Goal: Transaction & Acquisition: Obtain resource

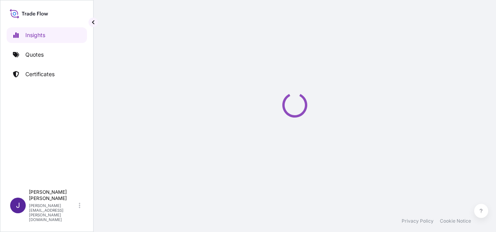
select select "2025"
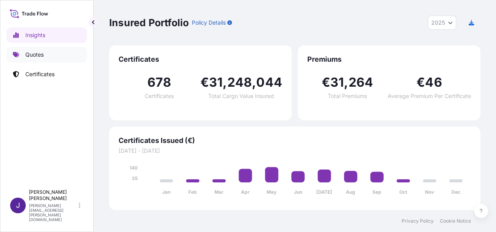
click at [35, 52] on p "Quotes" at bounding box center [34, 55] width 18 height 8
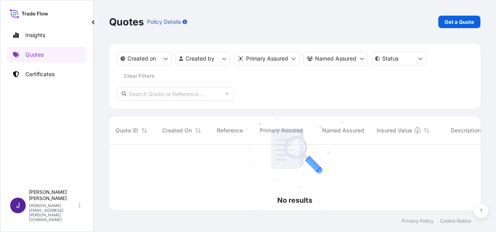
scroll to position [87, 365]
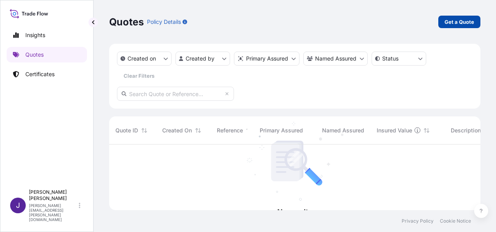
click at [454, 20] on p "Get a Quote" at bounding box center [459, 22] width 30 height 8
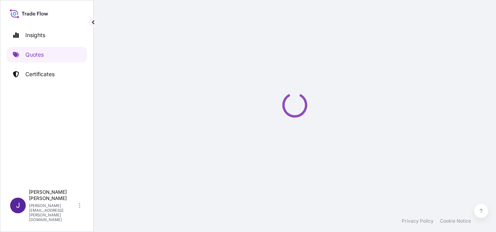
select select "Sea"
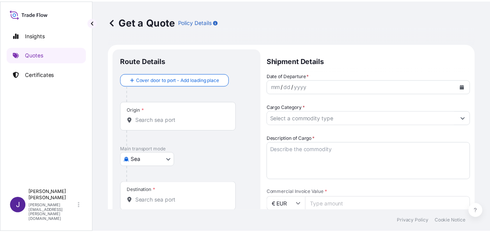
scroll to position [12, 0]
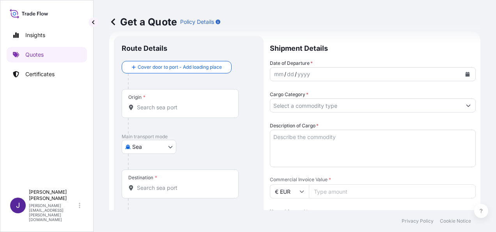
click at [349, 138] on textarea "Description of Cargo *" at bounding box center [373, 147] width 206 height 37
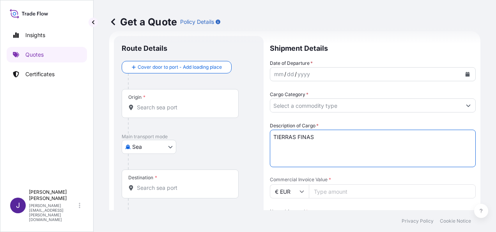
type textarea "TIERRAS FINAS"
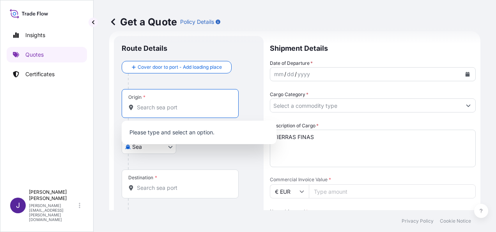
click at [158, 108] on input "Origin *" at bounding box center [183, 107] width 92 height 8
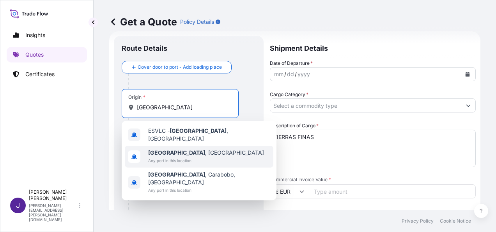
click at [161, 156] on span "Any port in this location" at bounding box center [206, 160] width 116 height 8
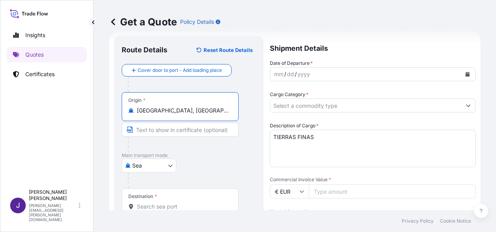
type input "[GEOGRAPHIC_DATA], [GEOGRAPHIC_DATA]"
click at [152, 204] on input "Destination *" at bounding box center [183, 206] width 92 height 8
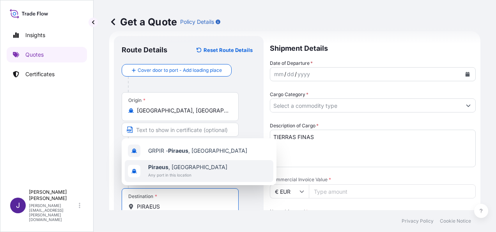
click at [167, 170] on span "Piraeus , [GEOGRAPHIC_DATA]" at bounding box center [187, 167] width 79 height 8
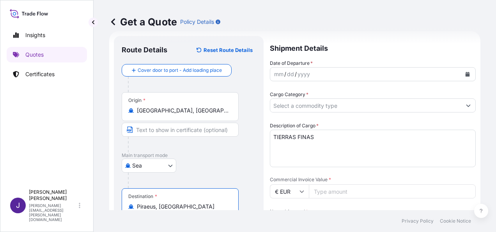
type input "Piraeus, [GEOGRAPHIC_DATA]"
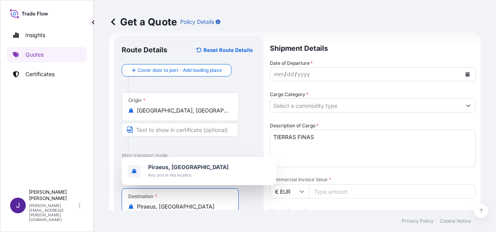
click at [465, 73] on icon "Calendar" at bounding box center [467, 74] width 5 height 5
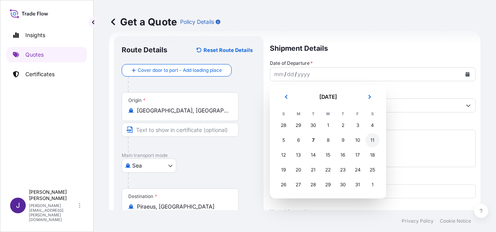
click at [375, 139] on div "11" at bounding box center [372, 140] width 14 height 14
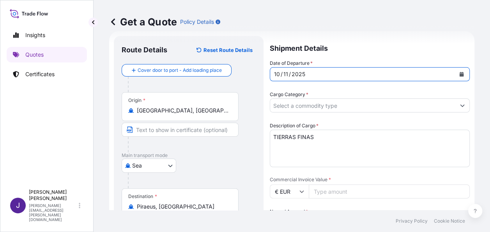
click at [359, 104] on input "Cargo Category *" at bounding box center [362, 105] width 185 height 14
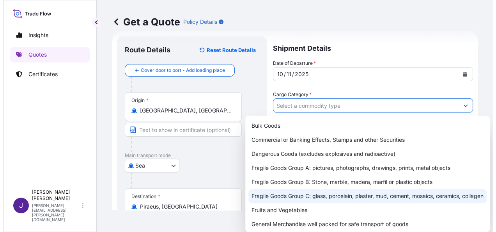
scroll to position [78, 0]
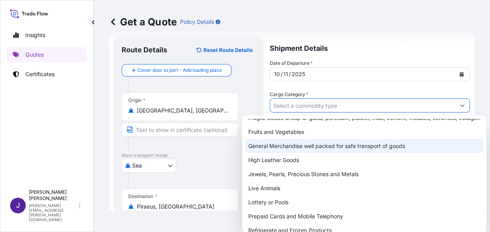
click at [308, 153] on div "General Merchandise well packed for safe transport of goods" at bounding box center [364, 146] width 238 height 14
type input "General Merchandise well packed for safe transport of goods"
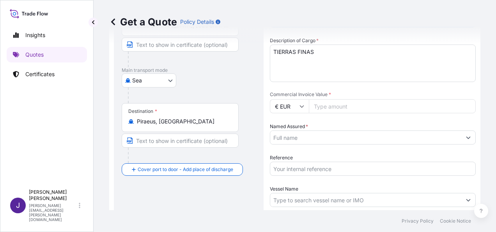
scroll to position [129, 0]
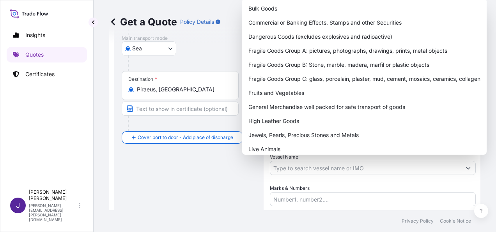
click at [223, 188] on div "Route Details Reset Route Details Cover door to port - Add loading place Place …" at bounding box center [189, 91] width 134 height 329
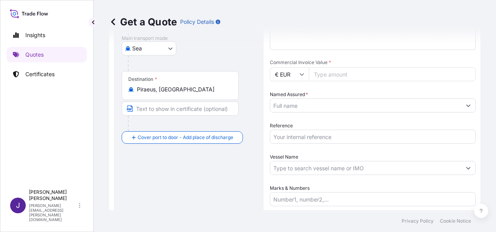
click at [299, 137] on input "Reference" at bounding box center [373, 136] width 206 height 14
type input "57946"
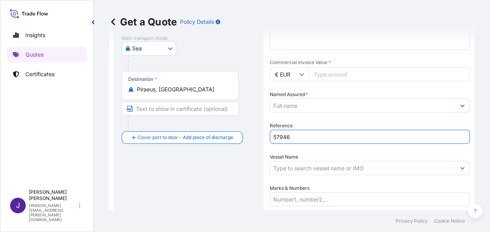
click at [306, 106] on input "Named Assured *" at bounding box center [362, 105] width 185 height 14
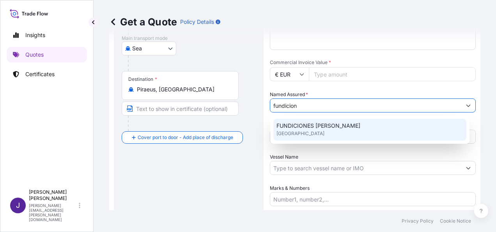
click at [306, 125] on span "FUNDICIONES [PERSON_NAME]" at bounding box center [318, 126] width 84 height 8
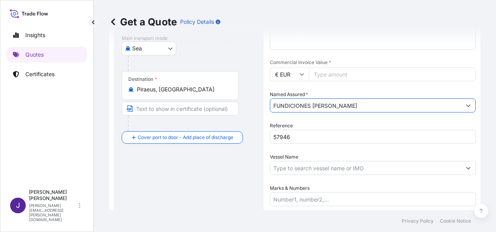
type input "FUNDICIONES [PERSON_NAME]"
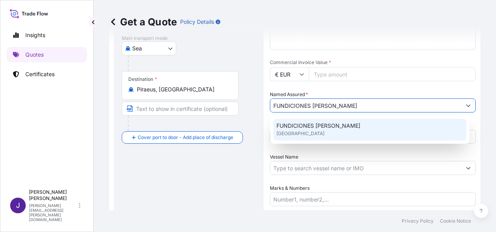
click at [324, 129] on span "FUNDICIONES [PERSON_NAME]" at bounding box center [318, 126] width 84 height 8
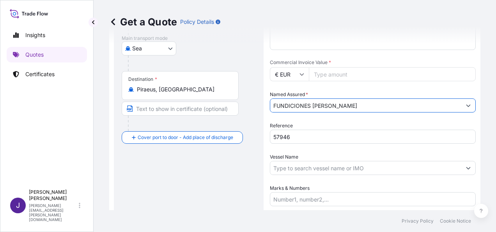
click at [306, 167] on input "Vessel Name" at bounding box center [365, 168] width 191 height 14
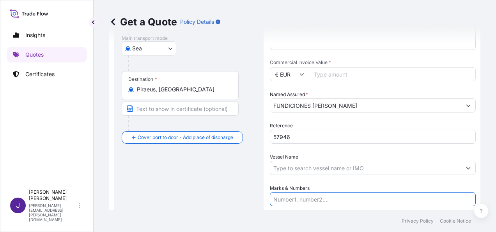
paste input "FCL CONTAINER CSNU7272037 – 005282 21 PACKS 23.776 KGS CSNU6967940 – 005277 18 …"
type input "FCL CONTAINER CSNU7272037 – 005282 21 PACKS 23.776 KGS CSNU6967940 – 005277 18 …"
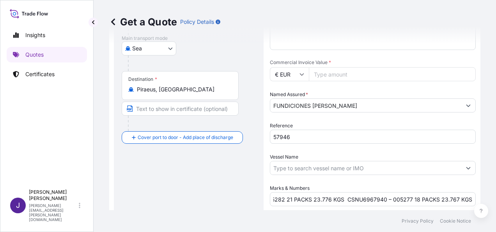
scroll to position [0, 0]
click at [324, 72] on input "Commercial Invoice Value *" at bounding box center [392, 74] width 167 height 14
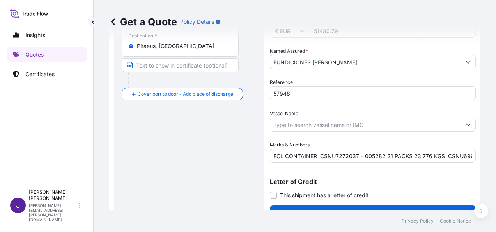
scroll to position [188, 0]
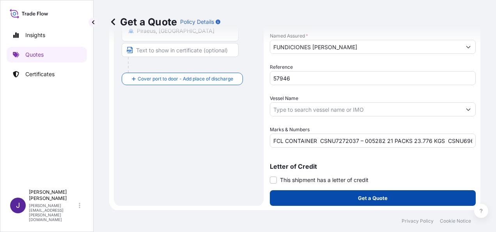
type input "51480.79"
click at [334, 201] on button "Get a Quote" at bounding box center [373, 198] width 206 height 16
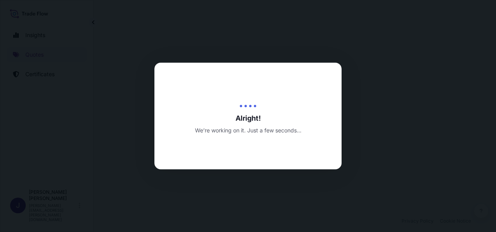
select select "Sea"
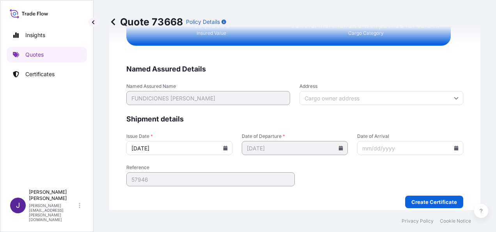
scroll to position [1473, 0]
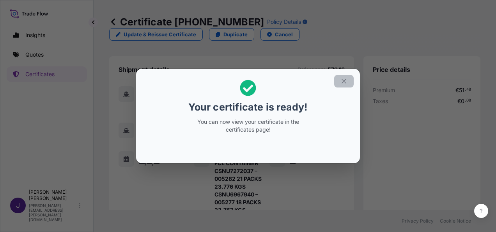
click at [346, 80] on icon "button" at bounding box center [343, 81] width 7 height 7
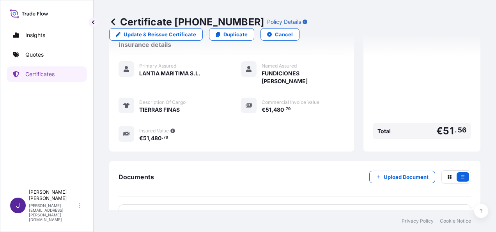
scroll to position [203, 0]
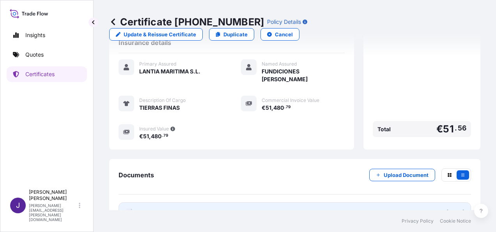
click at [318, 202] on link "PDF Certificate [DATE]" at bounding box center [295, 212] width 352 height 20
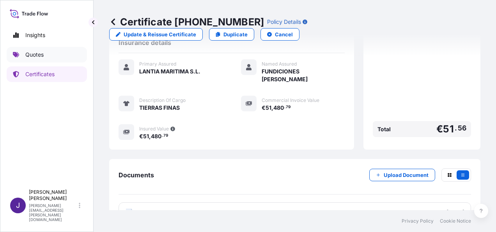
click at [23, 51] on link "Quotes" at bounding box center [47, 55] width 80 height 16
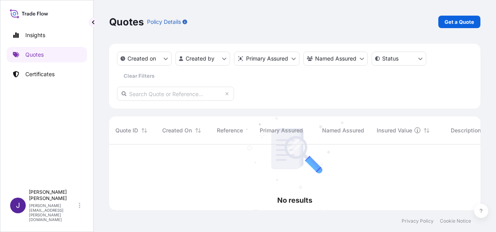
scroll to position [87, 365]
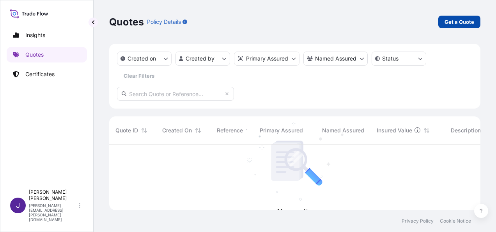
click at [464, 26] on link "Get a Quote" at bounding box center [459, 22] width 42 height 12
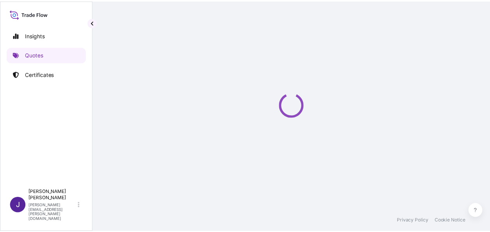
scroll to position [12, 0]
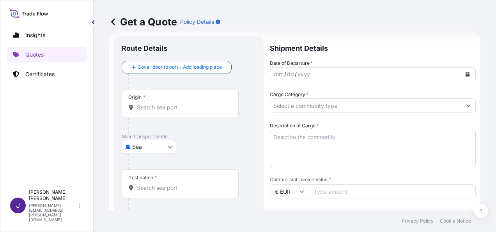
click at [159, 144] on body "Insights Quotes Certificates J [PERSON_NAME] [PERSON_NAME][EMAIL_ADDRESS][PERSO…" at bounding box center [248, 116] width 496 height 232
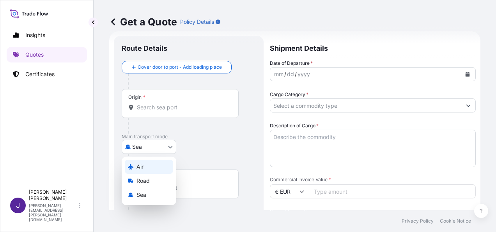
click at [154, 165] on div "Air" at bounding box center [149, 166] width 48 height 14
select select "Air"
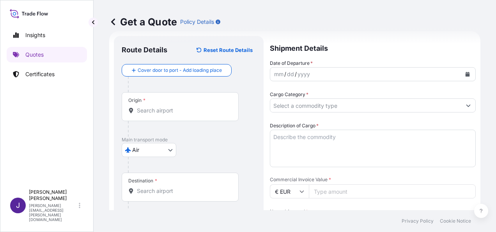
click at [157, 114] on div "Origin *" at bounding box center [180, 106] width 117 height 29
click at [157, 114] on input "Origin *" at bounding box center [183, 110] width 92 height 8
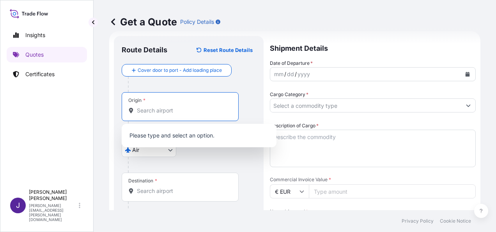
paste input "SHENZHEN"
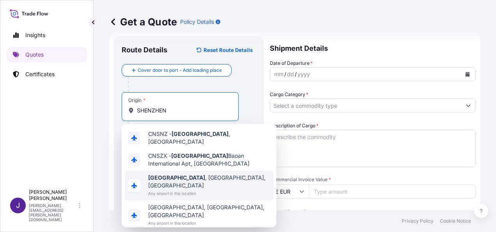
click at [176, 189] on span "Any airport in this location" at bounding box center [209, 193] width 122 height 8
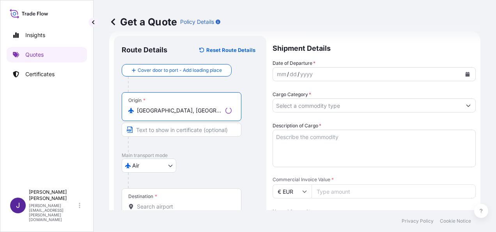
type input "[GEOGRAPHIC_DATA], [GEOGRAPHIC_DATA], [GEOGRAPHIC_DATA]"
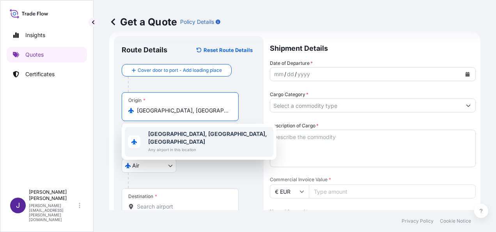
click at [206, 135] on b "[GEOGRAPHIC_DATA], [GEOGRAPHIC_DATA], [GEOGRAPHIC_DATA]" at bounding box center [207, 137] width 119 height 14
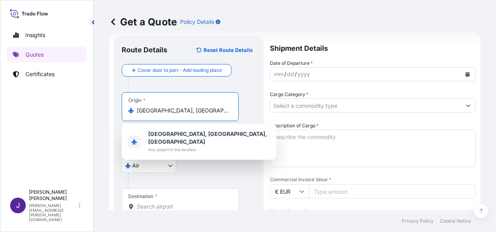
click at [465, 73] on icon "Calendar" at bounding box center [467, 74] width 4 height 5
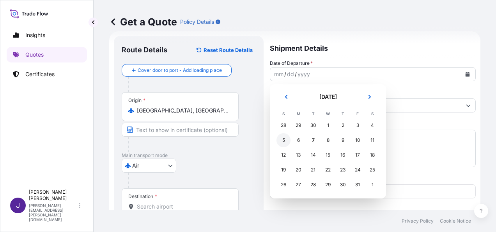
click at [286, 141] on div "5" at bounding box center [283, 140] width 14 height 14
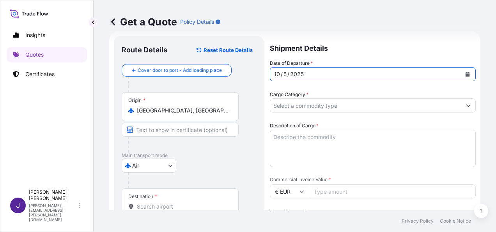
click at [207, 204] on input "Destination *" at bounding box center [183, 206] width 92 height 8
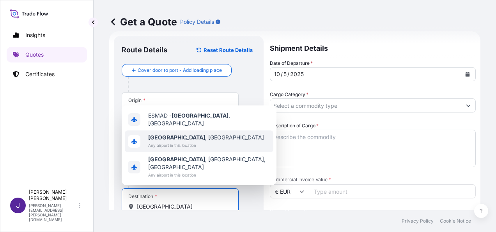
click at [189, 141] on span "[GEOGRAPHIC_DATA] , [GEOGRAPHIC_DATA]" at bounding box center [206, 137] width 116 height 8
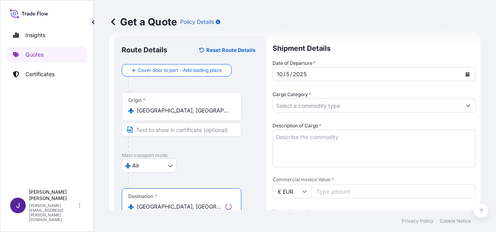
type input "[GEOGRAPHIC_DATA], [GEOGRAPHIC_DATA]"
click at [281, 107] on input "Cargo Category *" at bounding box center [367, 105] width 188 height 14
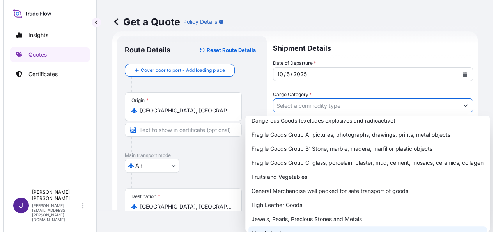
scroll to position [78, 0]
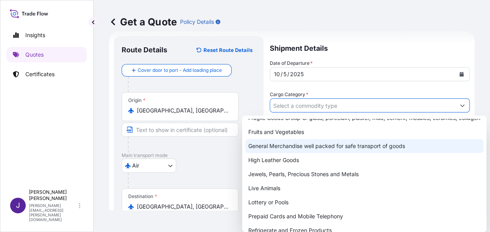
click at [275, 152] on div "General Merchandise well packed for safe transport of goods" at bounding box center [364, 146] width 238 height 14
type input "General Merchandise well packed for safe transport of goods"
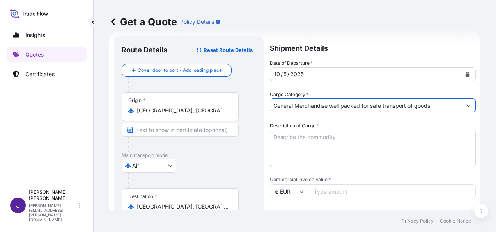
click at [321, 140] on textarea "Description of Cargo *" at bounding box center [373, 147] width 206 height 37
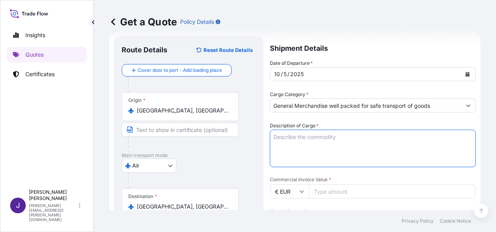
paste textarea "JERSEY,SHORT"
type textarea "JERSEY,SHORT"
click at [321, 192] on input "Commercial Invoice Value *" at bounding box center [392, 191] width 167 height 14
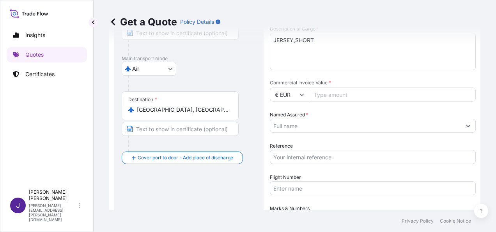
scroll to position [188, 0]
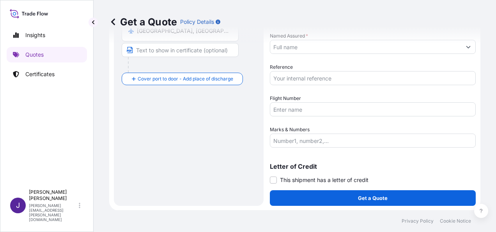
click at [297, 79] on input "Reference" at bounding box center [373, 78] width 206 height 14
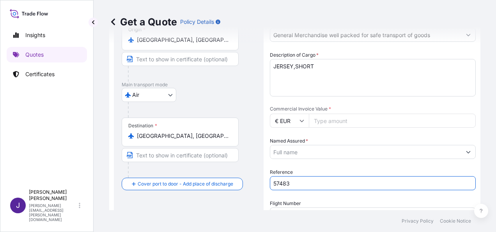
scroll to position [71, 0]
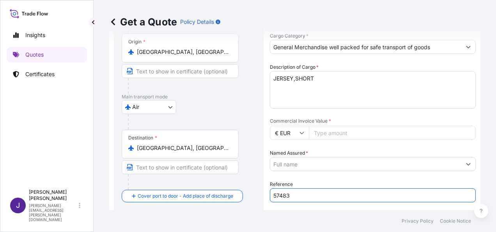
type input "57483"
click at [329, 133] on input "Commercial Invoice Value *" at bounding box center [392, 133] width 167 height 14
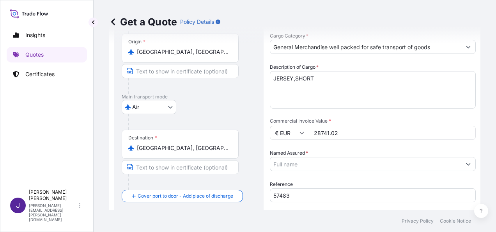
type input "28741.02"
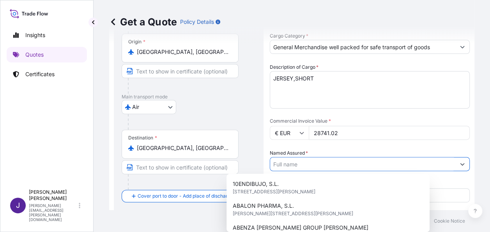
click at [309, 162] on input "Named Assured *" at bounding box center [362, 164] width 185 height 14
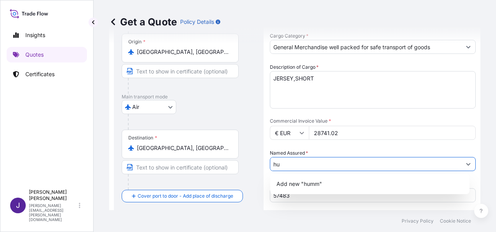
type input "h"
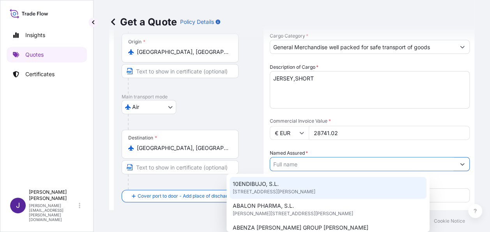
paste input "[PERSON_NAME] IBERICA SPORT & FASHION, SL"
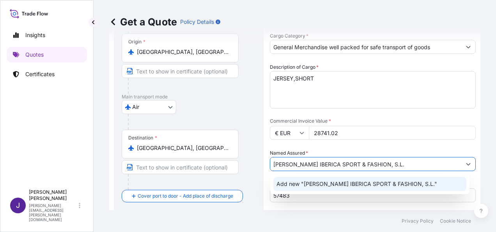
click at [384, 187] on span "Add new "[PERSON_NAME] IBERICA SPORT & FASHION, S.L."" at bounding box center [356, 184] width 161 height 8
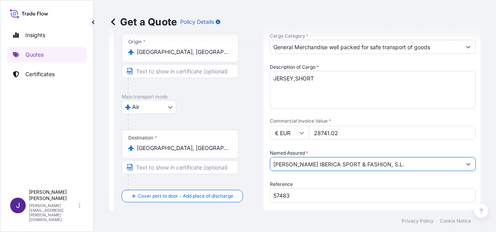
type input "[PERSON_NAME] IBERICA SPORT & FASHION, S.L."
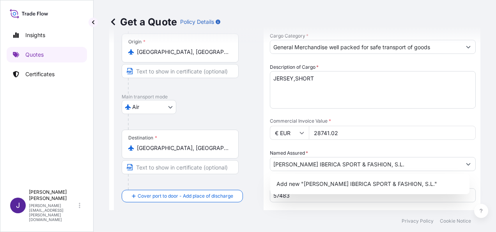
click at [232, 100] on div "[GEOGRAPHIC_DATA]" at bounding box center [189, 107] width 134 height 14
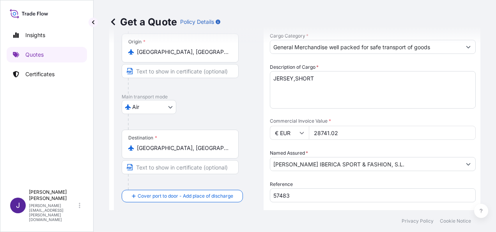
scroll to position [188, 0]
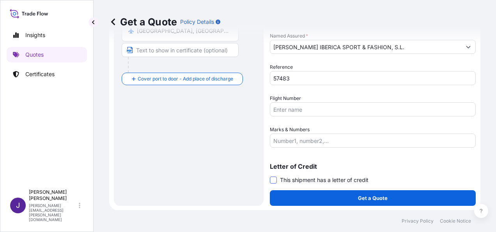
click at [273, 176] on span at bounding box center [273, 179] width 7 height 7
click at [270, 175] on input "This shipment has a letter of credit" at bounding box center [270, 175] width 0 height 0
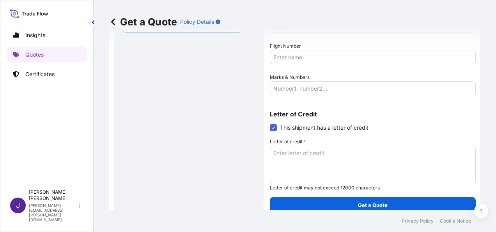
scroll to position [247, 0]
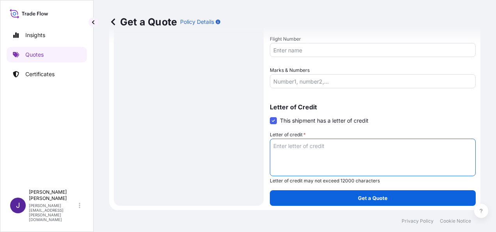
paste textarea "[PERSON_NAME] IBERICA SPORT & FASHION, SL [STREET_ADDRESS][PERSON_NAME]"
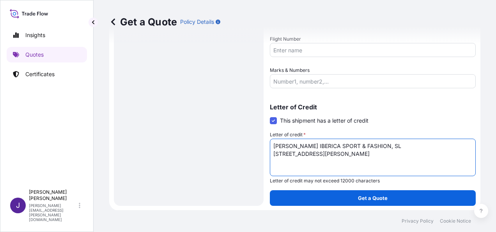
type textarea "[PERSON_NAME] IBERICA SPORT & FASHION, SL [STREET_ADDRESS][PERSON_NAME]"
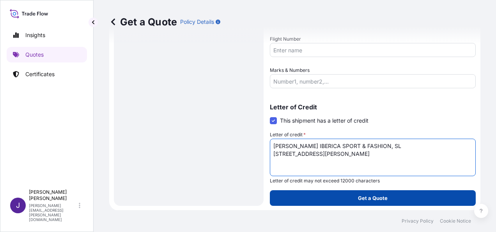
click at [368, 201] on button "Get a Quote" at bounding box center [373, 198] width 206 height 16
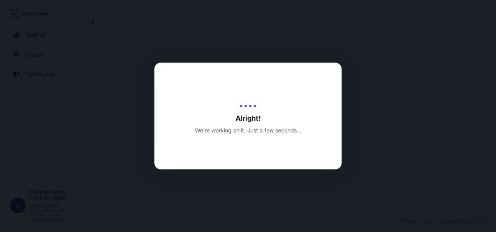
select select "Air"
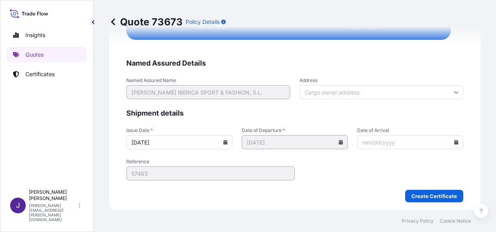
scroll to position [1592, 0]
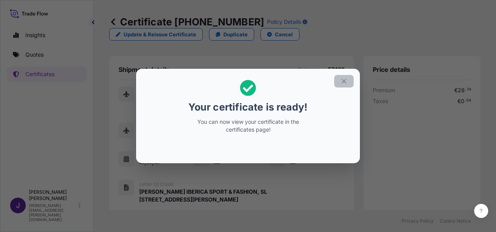
click at [349, 83] on button "button" at bounding box center [343, 81] width 19 height 12
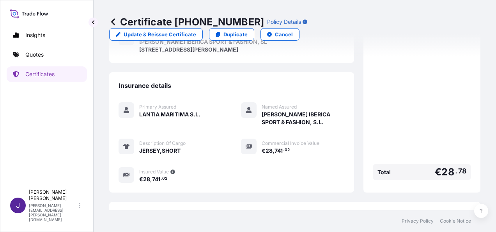
scroll to position [193, 0]
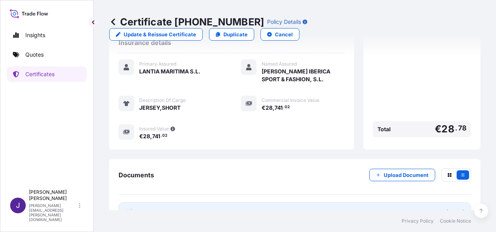
click at [231, 202] on link "PDF Certificate [DATE]" at bounding box center [295, 212] width 352 height 20
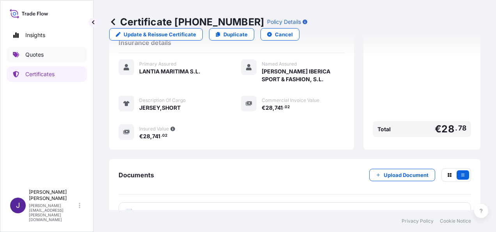
click at [44, 55] on link "Quotes" at bounding box center [47, 55] width 80 height 16
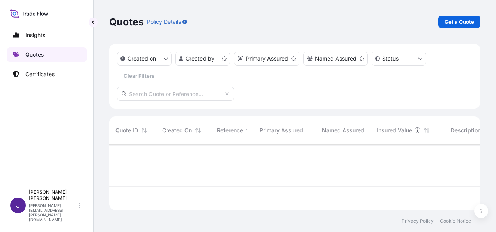
scroll to position [64, 365]
click at [461, 22] on p "Get a Quote" at bounding box center [459, 22] width 30 height 8
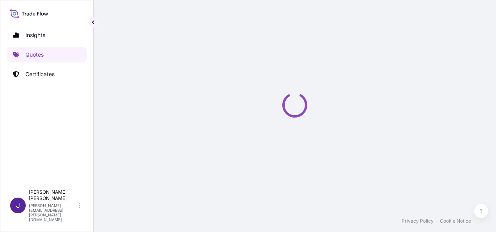
select select "Sea"
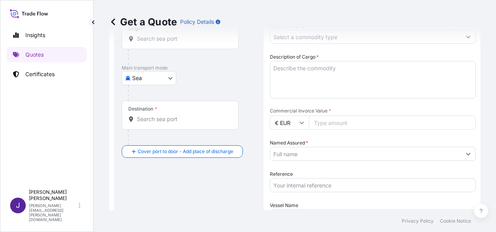
scroll to position [90, 0]
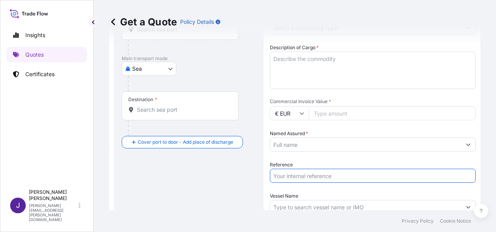
click at [317, 177] on input "Reference" at bounding box center [373, 175] width 206 height 14
type input "57954"
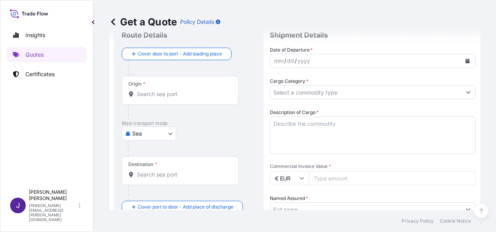
scroll to position [0, 0]
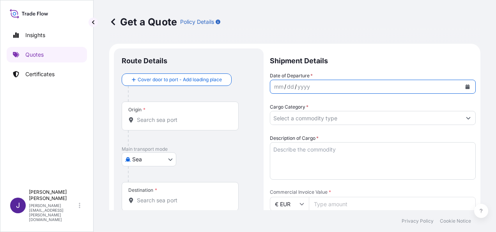
click at [465, 84] on icon "Calendar" at bounding box center [467, 86] width 5 height 5
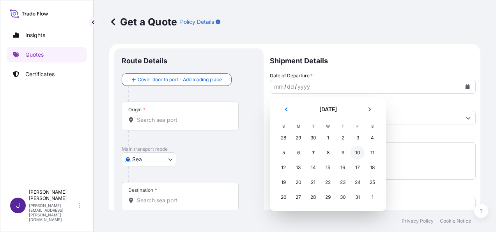
click at [359, 155] on div "10" at bounding box center [357, 152] width 14 height 14
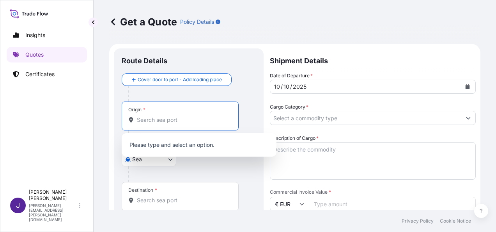
click at [186, 121] on input "Origin *" at bounding box center [183, 120] width 92 height 8
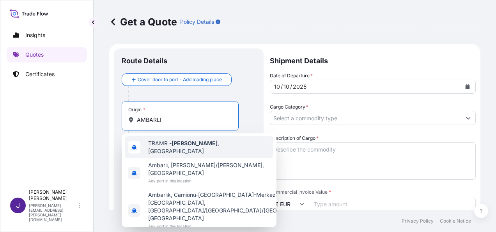
click at [200, 146] on span "TRAMR - [GEOGRAPHIC_DATA] , [GEOGRAPHIC_DATA]" at bounding box center [209, 147] width 122 height 16
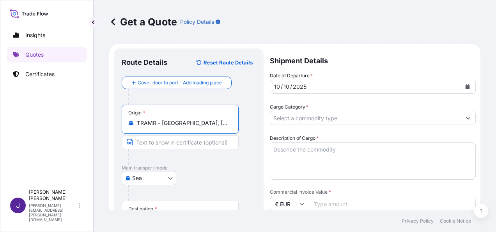
type input "TRAMR - [GEOGRAPHIC_DATA], [GEOGRAPHIC_DATA]"
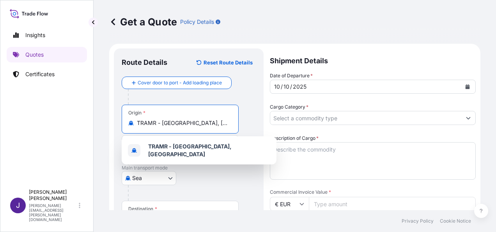
click at [333, 150] on textarea "Description of Cargo *" at bounding box center [373, 160] width 206 height 37
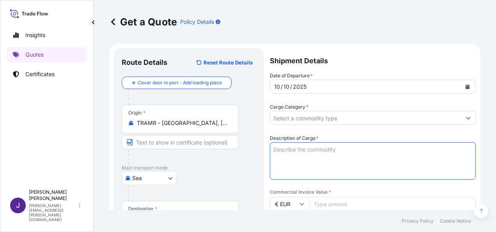
paste textarea "HARINA DE [PERSON_NAME]"
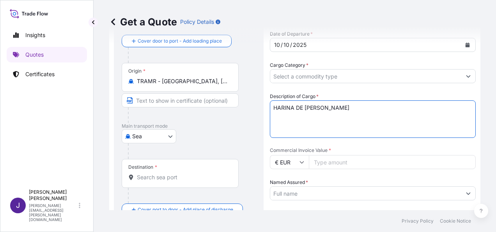
scroll to position [117, 0]
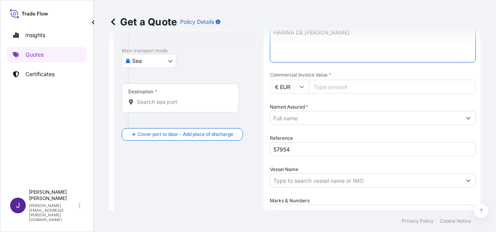
type textarea "HARINA DE [PERSON_NAME]"
click at [205, 105] on input "Destination *" at bounding box center [183, 102] width 92 height 8
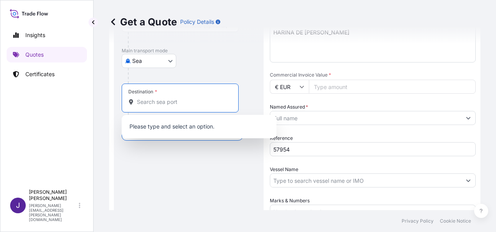
click at [163, 103] on input "Destination * Please select a destination" at bounding box center [183, 102] width 92 height 8
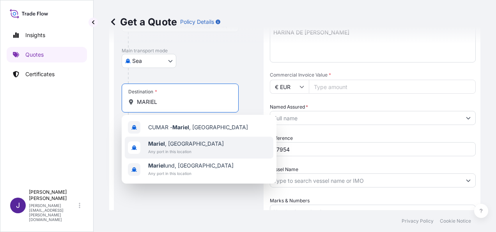
click at [182, 149] on span "Any port in this location" at bounding box center [186, 151] width 76 height 8
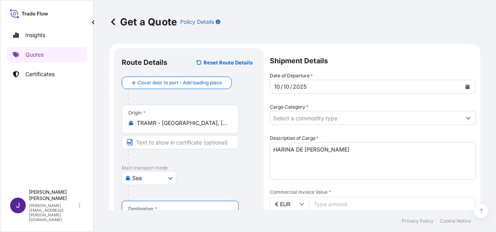
type input "Mariel, [GEOGRAPHIC_DATA]"
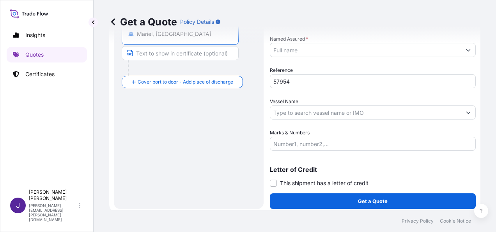
scroll to position [188, 0]
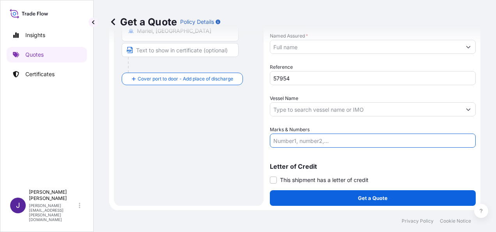
click at [297, 141] on input "Marks & Numbers" at bounding box center [373, 140] width 206 height 14
paste input "1 KG SEGÚN CONTRATO 0609-24940-FGNE . CIF [GEOGRAPHIC_DATA], [GEOGRAPHIC_DATA].…"
type input "1 KG SEGÚN CONTRATO 0609-24940-FGNE . CIF [GEOGRAPHIC_DATA], [GEOGRAPHIC_DATA].…"
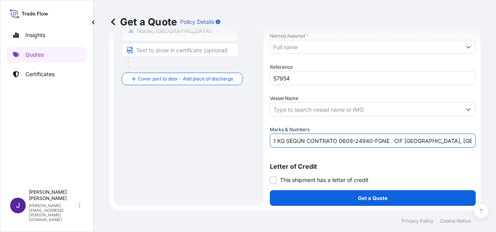
click at [185, 152] on div "Route Details Reset Route Details Cover door to port - Add loading place Place …" at bounding box center [189, 32] width 134 height 329
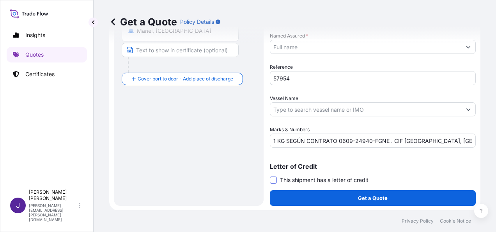
click at [273, 181] on span at bounding box center [273, 179] width 7 height 7
click at [270, 175] on input "This shipment has a letter of credit" at bounding box center [270, 175] width 0 height 0
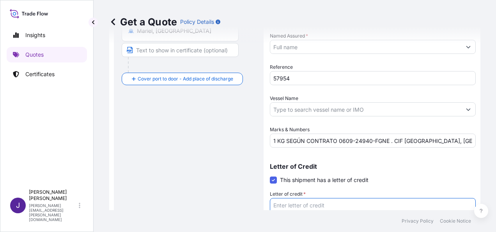
paste textarea "EMPRESA IMPORTADORA, EXPORTADORA Y COMERCIALIZADORA DE METALES, METALCUBA [STRE…"
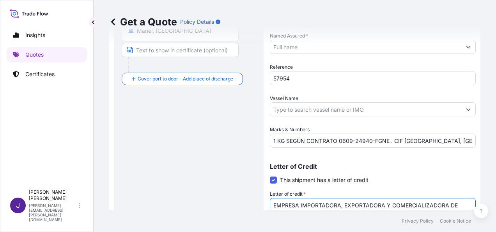
scroll to position [202, 0]
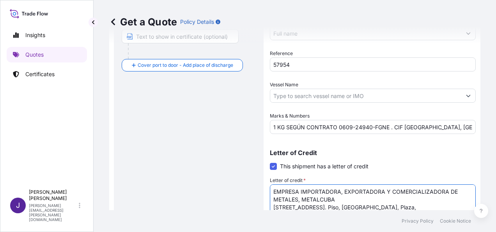
type textarea "EMPRESA IMPORTADORA, EXPORTADORA Y COMERCIALIZADORA DE METALES, METALCUBA [STRE…"
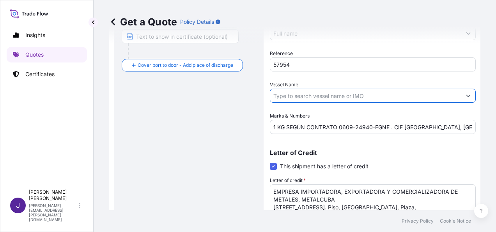
click at [348, 93] on input "Vessel Name" at bounding box center [365, 95] width 191 height 14
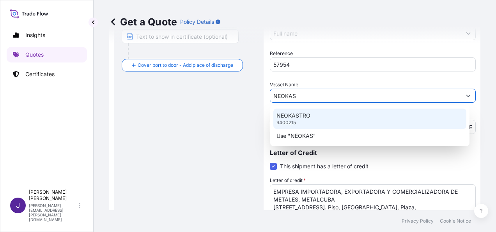
click at [309, 115] on p "NEOKASTRO" at bounding box center [293, 115] width 34 height 8
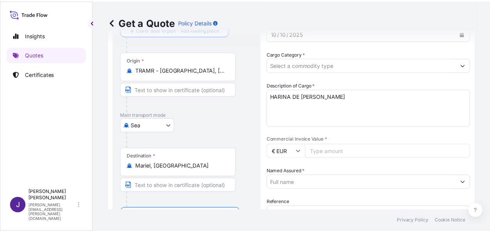
scroll to position [46, 0]
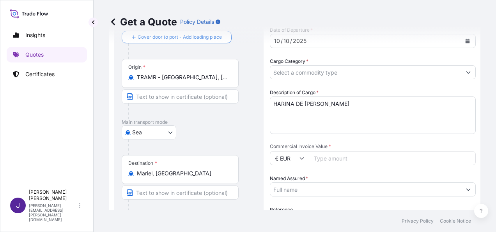
type input "NEOKASTRO"
click at [306, 189] on input "Named Assured *" at bounding box center [362, 189] width 185 height 14
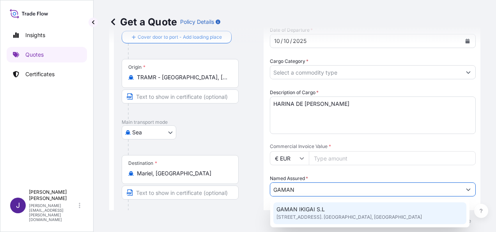
click at [311, 211] on span "GAMAN IKIGAI S.L" at bounding box center [300, 209] width 48 height 8
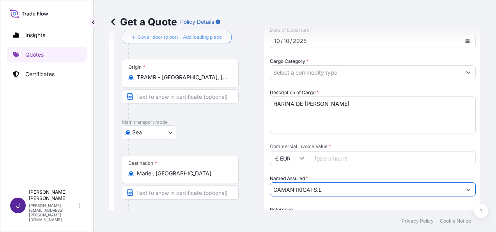
type input "GAMAN IKIGAI S.L"
click at [396, 73] on input "Cargo Category *" at bounding box center [365, 72] width 191 height 14
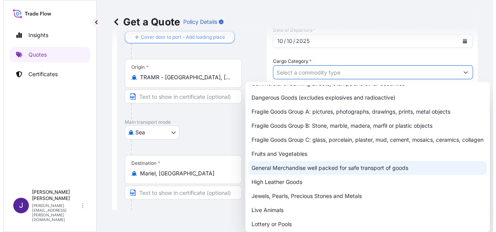
scroll to position [39, 0]
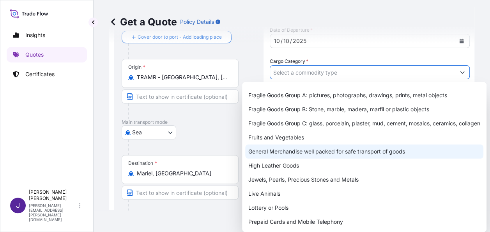
click at [308, 158] on div "General Merchandise well packed for safe transport of goods" at bounding box center [364, 151] width 238 height 14
type input "General Merchandise well packed for safe transport of goods"
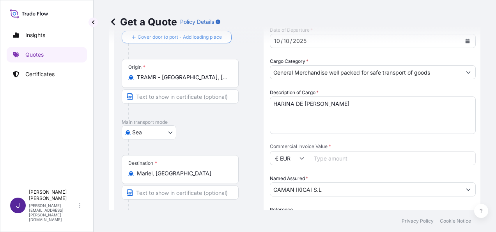
click at [327, 161] on input "Commercial Invoice Value *" at bounding box center [392, 158] width 167 height 14
type input "39605.28"
click at [342, 202] on div "Date of Departure * [DATE] Cargo Category * General Merchandise well packed for…" at bounding box center [373, 158] width 206 height 264
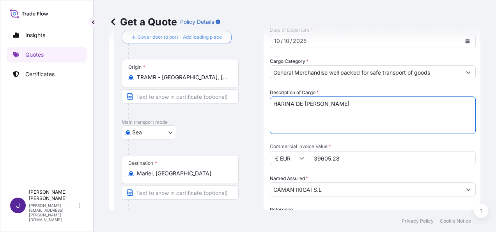
drag, startPoint x: 379, startPoint y: 108, endPoint x: 240, endPoint y: 103, distance: 138.5
click at [240, 103] on form "Route Details Reset Route Details Cover door to port - Add loading place Place …" at bounding box center [294, 205] width 371 height 414
paste textarea "1 KG SEGÚN CONTRATO 0609-24940-FGNE . CIF [GEOGRAPHIC_DATA], [GEOGRAPHIC_DATA].…"
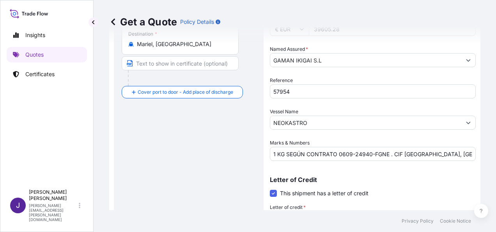
scroll to position [163, 0]
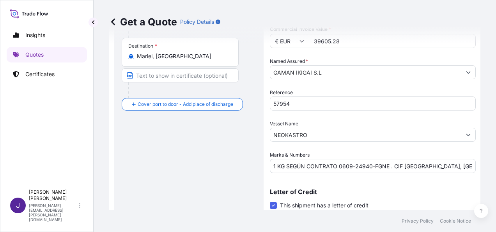
type textarea "HARINA DE [PERSON_NAME] 1 KG SEGÚN CONTRATO 0609-24940-FGNE . CIF [GEOGRAPHIC_D…"
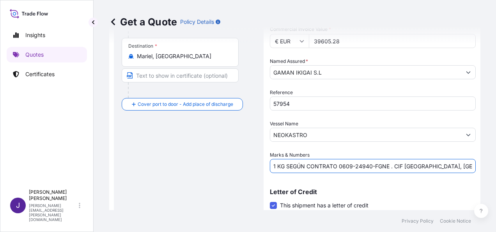
scroll to position [0, 48]
drag, startPoint x: 271, startPoint y: 165, endPoint x: 497, endPoint y: 166, distance: 225.7
click at [495, 166] on html "Insights Quotes Certificates J [PERSON_NAME] [PERSON_NAME][EMAIL_ADDRESS][PERSO…" at bounding box center [248, 116] width 496 height 232
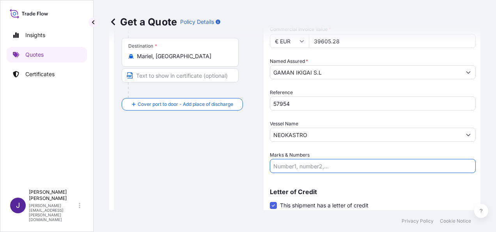
scroll to position [0, 0]
paste input "2x20 - 46160 bultos - 47083.20kg"
type input "2x20 - 46160 bultos - 47083.20kg"
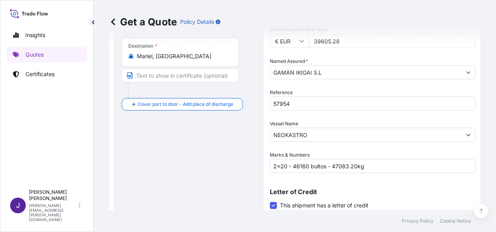
click at [185, 167] on div "Route Details Reset Route Details Cover door to port - Add loading place Place …" at bounding box center [189, 88] width 134 height 389
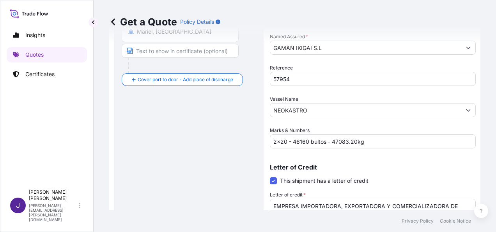
scroll to position [247, 0]
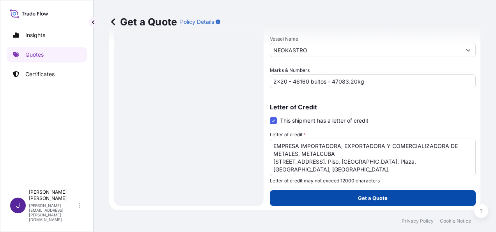
click at [393, 201] on button "Get a Quote" at bounding box center [373, 198] width 206 height 16
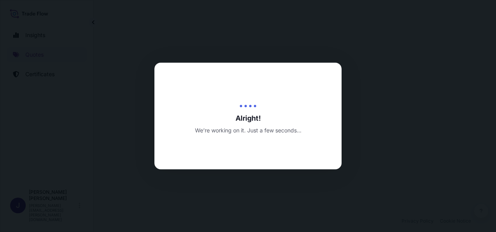
select select "Sea"
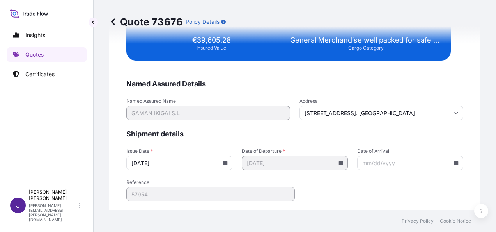
scroll to position [1592, 0]
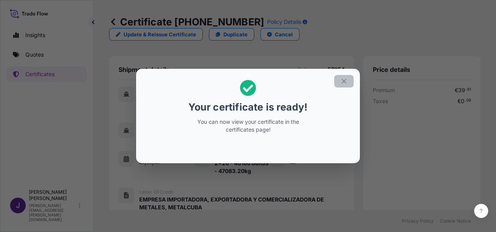
click at [345, 85] on button "button" at bounding box center [343, 81] width 19 height 12
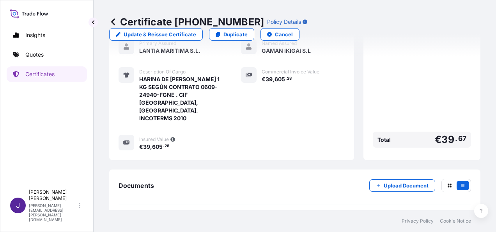
scroll to position [239, 0]
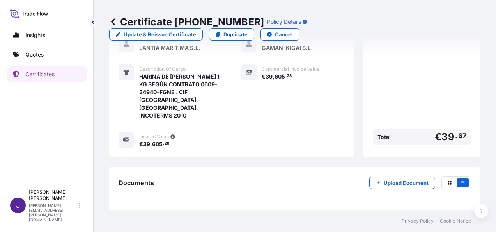
click at [208, 210] on link "PDF Certificate [DATE]" at bounding box center [295, 220] width 352 height 20
